Goal: Task Accomplishment & Management: Manage account settings

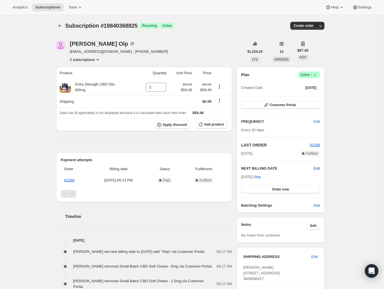
click at [317, 168] on span "Edit" at bounding box center [316, 169] width 6 height 6
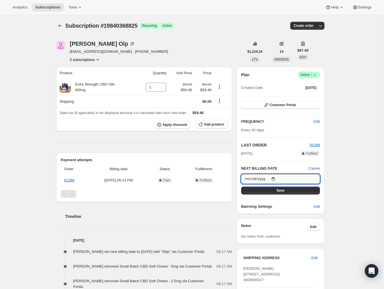
click at [277, 178] on input "[DATE]" at bounding box center [280, 179] width 79 height 10
type input "[DATE]"
click at [286, 191] on button "Save" at bounding box center [280, 191] width 79 height 8
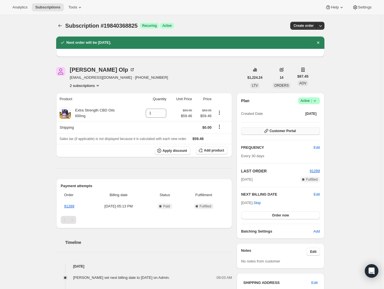
click at [293, 133] on button "Customer Portal" at bounding box center [280, 131] width 79 height 8
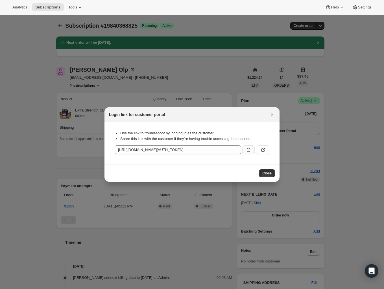
click at [247, 148] on icon ":ren:" at bounding box center [248, 150] width 3 height 4
click at [261, 153] on button ":ren:" at bounding box center [263, 149] width 12 height 9
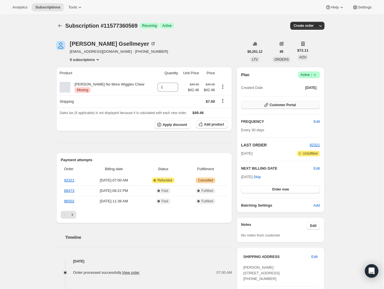
click at [276, 104] on span "Customer Portal" at bounding box center [282, 105] width 26 height 5
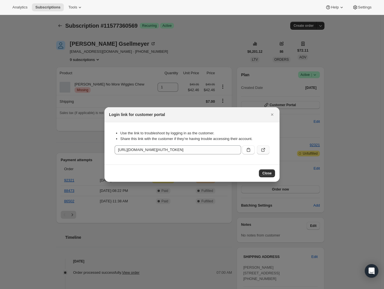
click at [264, 150] on icon ":rc0:" at bounding box center [263, 150] width 6 height 6
click at [270, 173] on span "Close" at bounding box center [266, 173] width 9 height 5
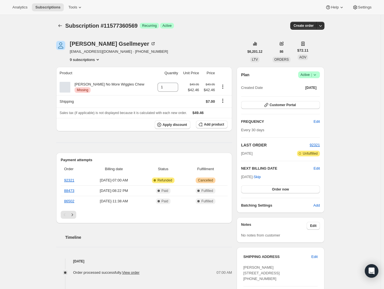
click at [86, 60] on button "9 subscriptions" at bounding box center [85, 60] width 31 height 6
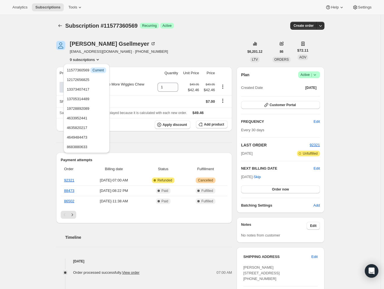
click at [141, 45] on div "Dave Gsellmeyer" at bounding box center [119, 44] width 98 height 6
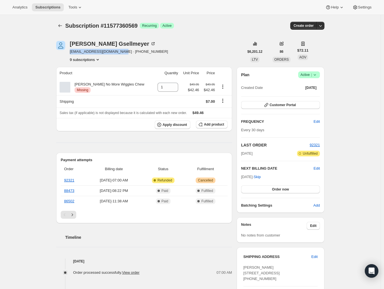
drag, startPoint x: 121, startPoint y: 52, endPoint x: 69, endPoint y: 52, distance: 52.2
click at [69, 52] on div "Dave Gsellmeyer davidgsellmeyer@gmail.com · +17327182362 9 subscriptions" at bounding box center [150, 51] width 188 height 21
copy span "davidgsellmeyer@gmail.com"
click at [36, 85] on div "Subscription #11577360569. This page is ready Subscription #11577360569 Success…" at bounding box center [190, 240] width 380 height 450
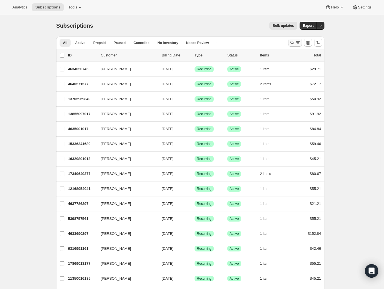
click at [300, 42] on icon "Search and filter results" at bounding box center [298, 43] width 6 height 6
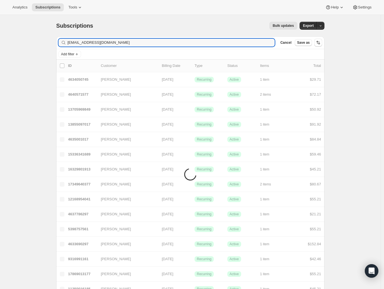
type input "davidgsellmeyer@gmail.com"
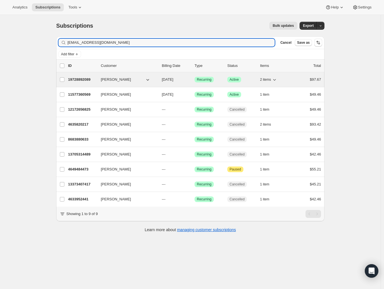
click at [78, 79] on p "19728892089" at bounding box center [82, 80] width 28 height 6
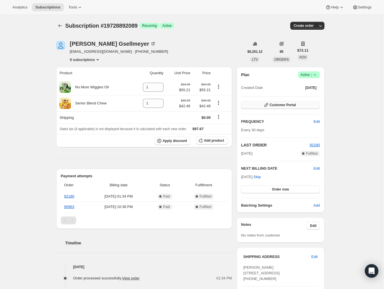
click at [295, 104] on span "Customer Portal" at bounding box center [282, 105] width 26 height 5
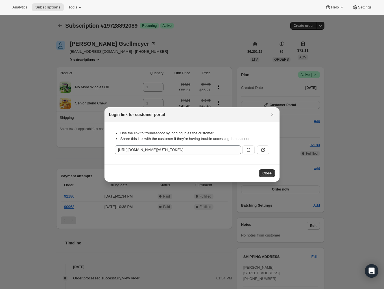
drag, startPoint x: 247, startPoint y: 150, endPoint x: 159, endPoint y: 66, distance: 121.6
click at [247, 150] on icon ":rp8:" at bounding box center [248, 150] width 6 height 6
click at [273, 176] on button "Close" at bounding box center [267, 173] width 16 height 8
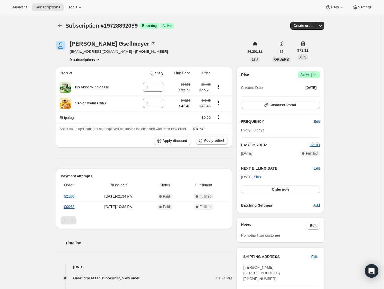
click at [97, 60] on button "9 subscriptions" at bounding box center [85, 60] width 31 height 6
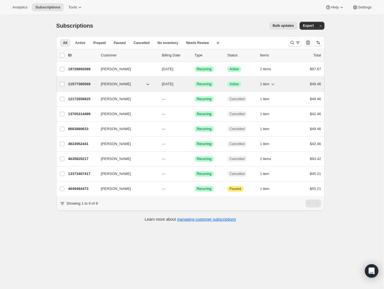
click at [80, 84] on p "11577360569" at bounding box center [82, 84] width 28 height 6
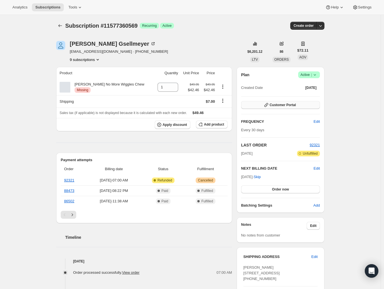
click at [290, 106] on span "Customer Portal" at bounding box center [282, 105] width 26 height 5
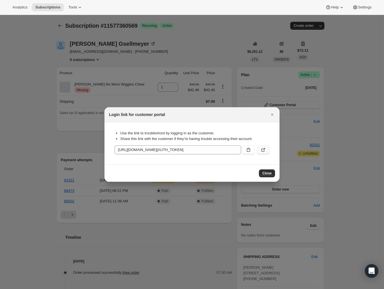
click at [262, 150] on icon ":rui:" at bounding box center [263, 150] width 6 height 6
drag, startPoint x: 250, startPoint y: 150, endPoint x: 214, endPoint y: 87, distance: 72.5
click at [250, 150] on icon ":rui:" at bounding box center [248, 150] width 6 height 6
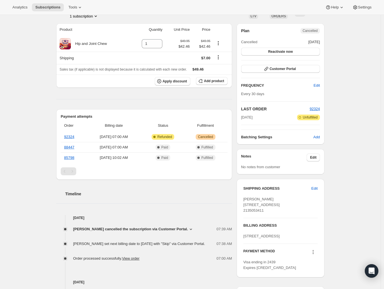
scroll to position [44, 0]
click at [188, 229] on span "Jacqueline Bahena cancelled the subscription via Customer Portal." at bounding box center [130, 229] width 115 height 6
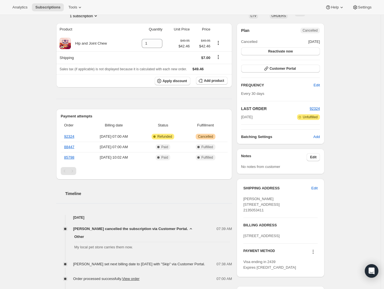
click at [188, 229] on span "Jacqueline Bahena cancelled the subscription via Customer Portal." at bounding box center [130, 229] width 115 height 6
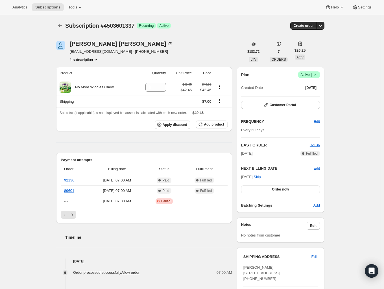
click at [317, 76] on icon at bounding box center [315, 75] width 6 height 6
click at [320, 96] on span "Cancel subscription" at bounding box center [308, 95] width 32 height 4
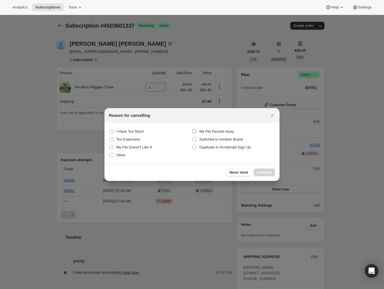
click at [216, 132] on span "My Pet Passed Away" at bounding box center [216, 131] width 34 height 4
click at [192, 130] on Away "My Pet Passed Away" at bounding box center [192, 129] width 0 height 0
radio Away "true"
click at [268, 169] on button "Continue" at bounding box center [263, 172] width 21 height 8
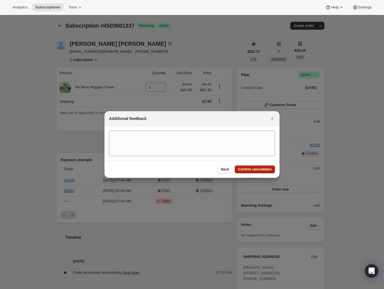
click at [253, 168] on span "Confirm cancellation" at bounding box center [255, 169] width 34 height 5
